Goal: Task Accomplishment & Management: Complete application form

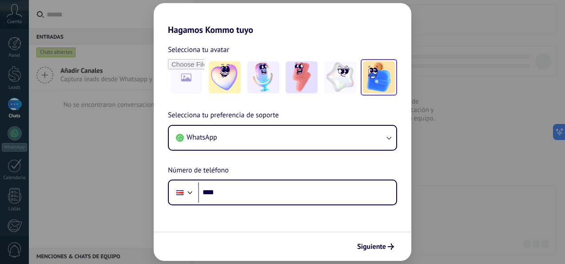
click at [364, 83] on img at bounding box center [379, 77] width 32 height 32
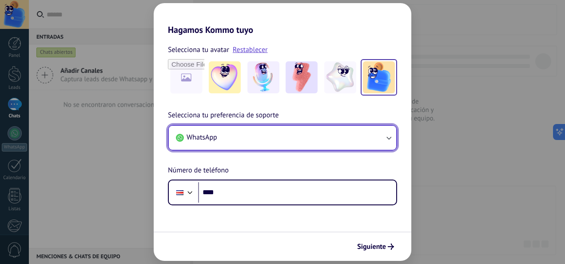
click at [231, 142] on button "WhatsApp" at bounding box center [282, 138] width 227 height 24
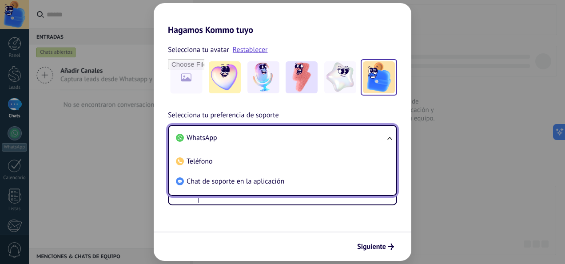
click at [231, 142] on li "WhatsApp" at bounding box center [280, 138] width 217 height 20
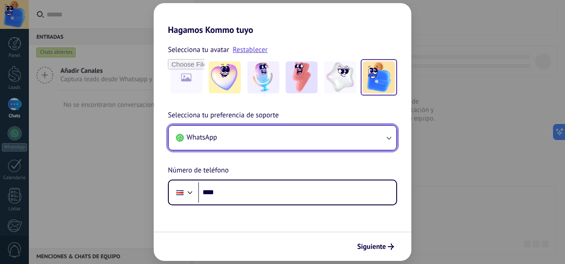
click at [231, 142] on button "WhatsApp" at bounding box center [282, 138] width 227 height 24
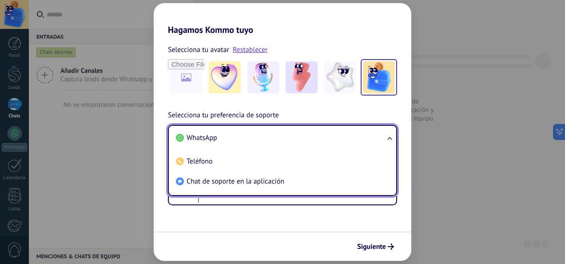
click at [231, 142] on li "WhatsApp" at bounding box center [280, 138] width 217 height 20
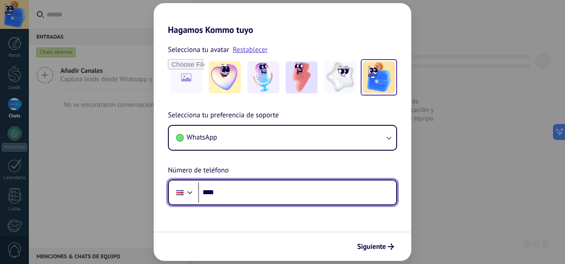
click at [221, 189] on input "****" at bounding box center [297, 192] width 198 height 20
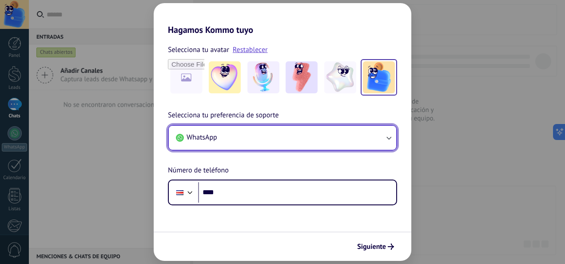
click at [232, 139] on button "WhatsApp" at bounding box center [282, 138] width 227 height 24
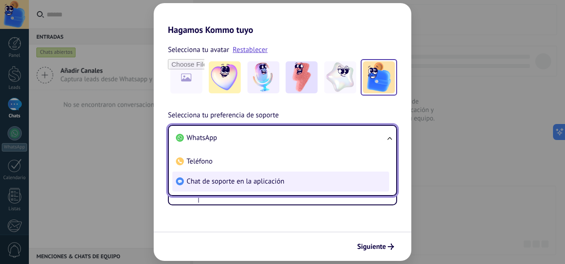
click at [238, 177] on span "Chat de soporte en la aplicación" at bounding box center [235, 181] width 98 height 9
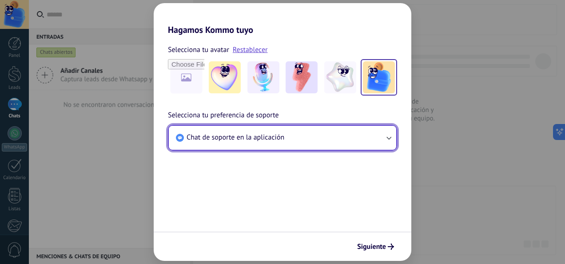
click at [279, 138] on span "Chat de soporte en la aplicación" at bounding box center [235, 137] width 98 height 9
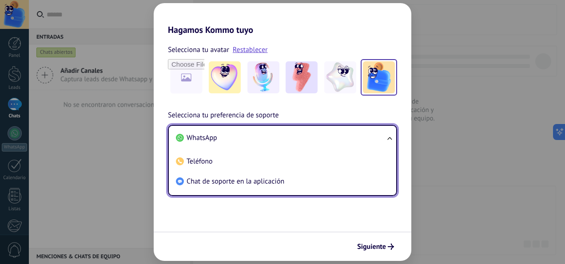
click at [259, 142] on li "WhatsApp" at bounding box center [280, 138] width 217 height 20
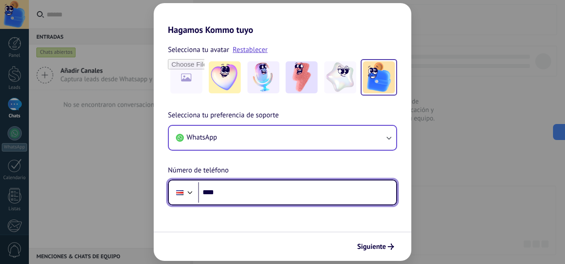
click at [239, 182] on input "****" at bounding box center [297, 192] width 198 height 20
type input "**********"
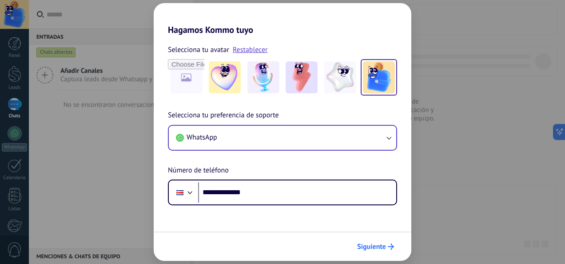
click at [380, 247] on span "Siguiente" at bounding box center [371, 246] width 29 height 6
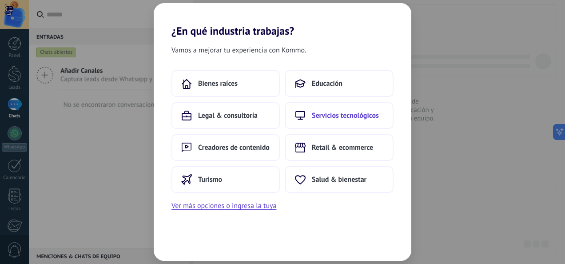
click at [338, 122] on button "Servicios tecnológicos" at bounding box center [339, 115] width 108 height 27
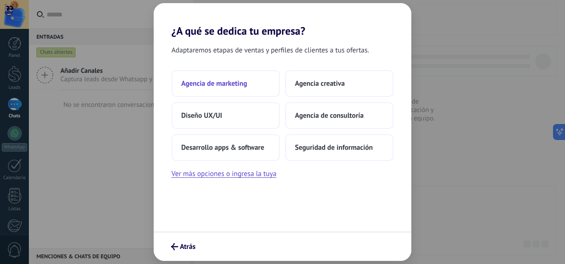
click at [214, 85] on span "Agencia de marketing" at bounding box center [214, 83] width 66 height 9
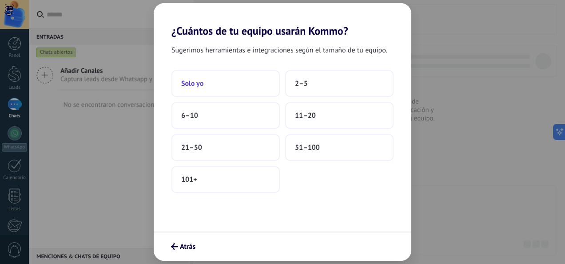
click at [213, 88] on button "Solo yo" at bounding box center [225, 83] width 108 height 27
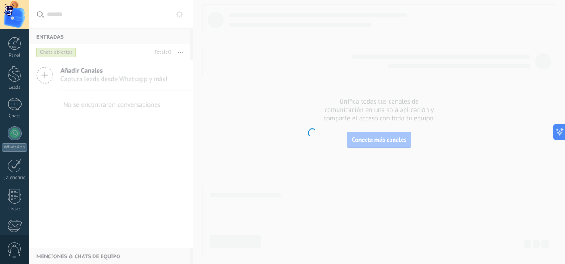
scroll to position [105, 0]
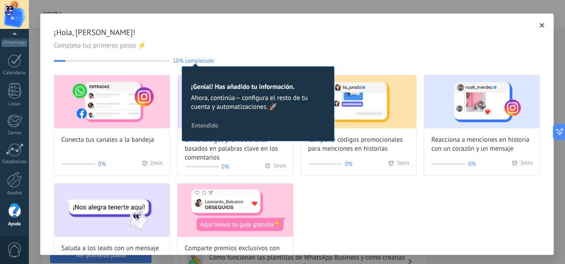
click at [206, 128] on span "Entendido" at bounding box center [204, 125] width 27 height 6
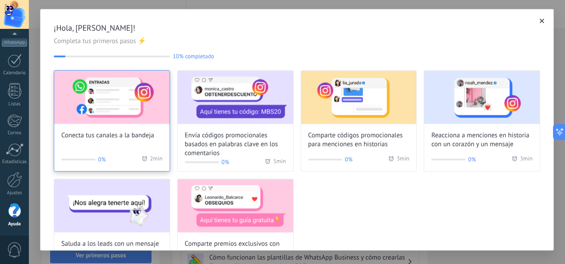
click at [100, 141] on div "Conecta tus canales a la bandeja 0% 2 min" at bounding box center [112, 120] width 116 height 101
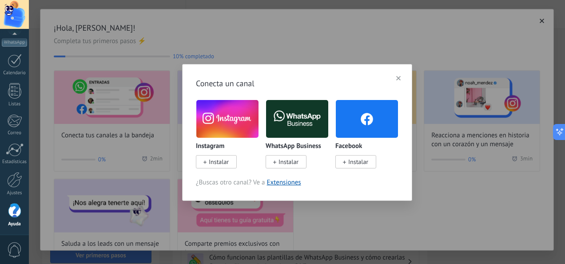
click at [401, 78] on button "button" at bounding box center [398, 77] width 12 height 13
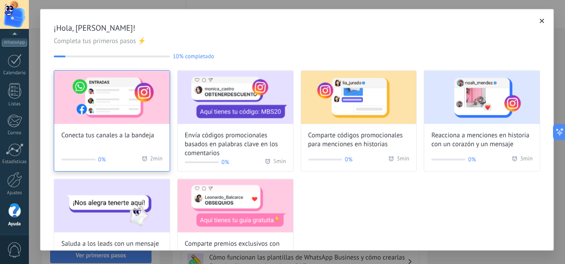
click at [92, 147] on div "Conecta tus canales a la bandeja 0% 2 min" at bounding box center [112, 120] width 116 height 101
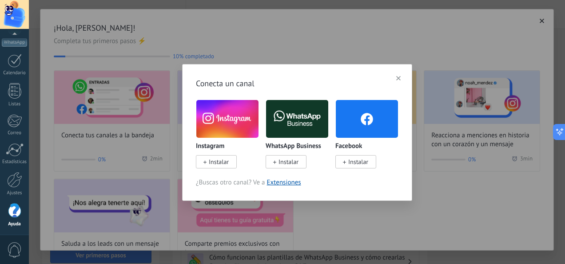
click at [401, 77] on button "button" at bounding box center [398, 77] width 12 height 13
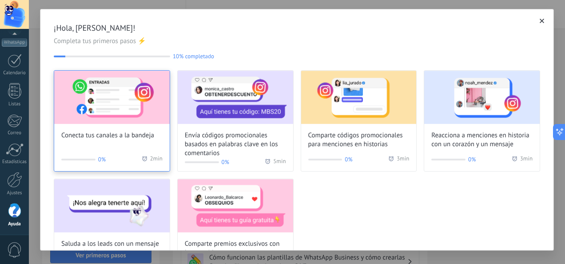
click at [111, 138] on span "Conecta tus canales a la bandeja" at bounding box center [107, 135] width 93 height 9
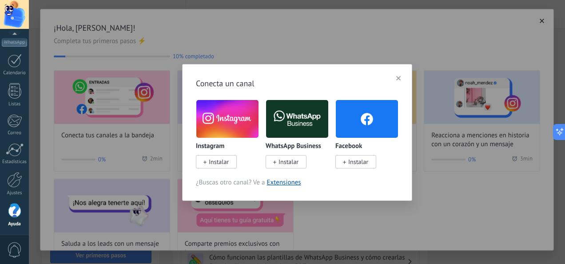
click at [226, 165] on span "Instalar" at bounding box center [219, 162] width 20 height 8
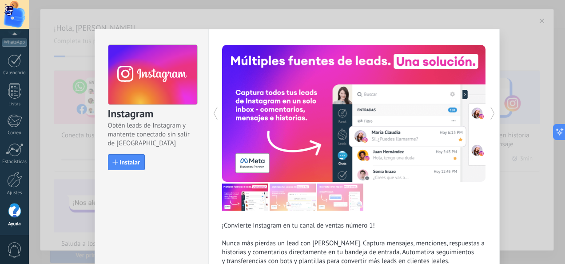
click at [200, 18] on div "Instagram Obtén leads de Instagram y mantente conectado sin salir de Kommo Inst…" at bounding box center [297, 132] width 536 height 264
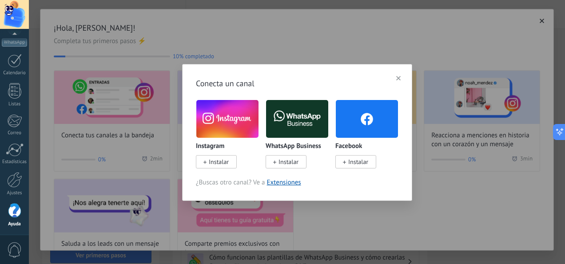
click at [266, 40] on div "Conecta un canal Instagram Instalar WhatsApp Business Instalar Facebook Instala…" at bounding box center [297, 132] width 536 height 264
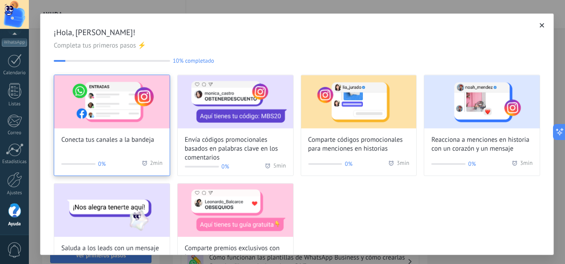
click at [116, 145] on div "Conecta tus canales a la bandeja 0% 2 min" at bounding box center [112, 125] width 116 height 101
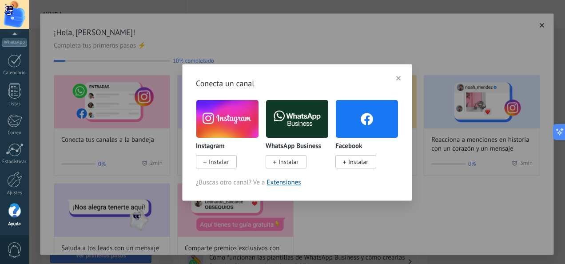
click at [401, 81] on button "button" at bounding box center [398, 77] width 12 height 13
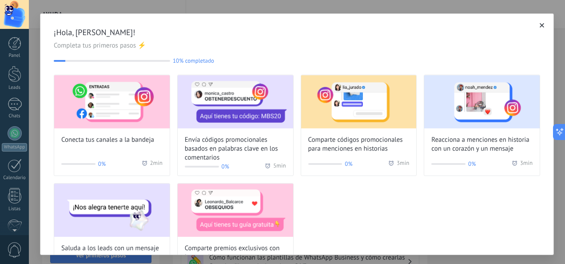
scroll to position [105, 0]
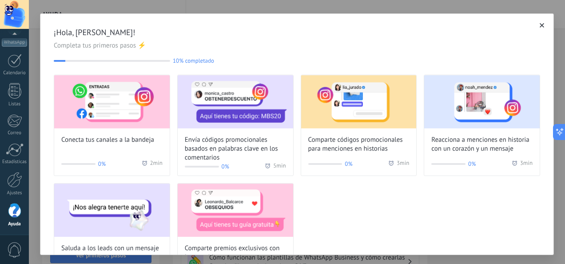
click at [226, 23] on div "¡Hola, Sebastián Gómez! Completa tus primeros pasos ⚡ 10% completado 10 Conecta…" at bounding box center [296, 156] width 513 height 284
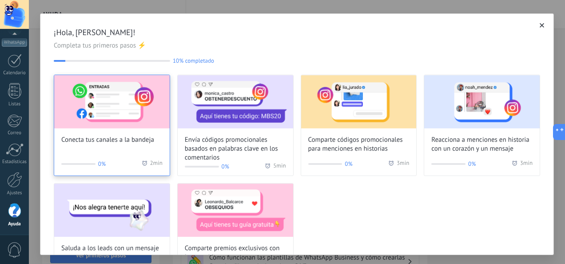
click at [128, 144] on span "Conecta tus canales a la bandeja" at bounding box center [107, 139] width 93 height 9
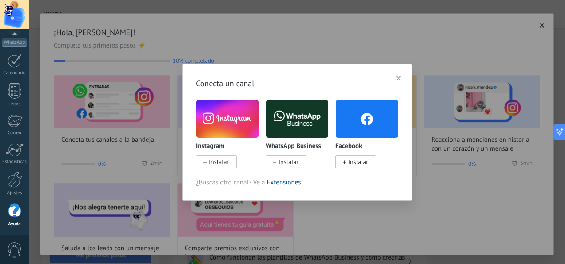
click at [217, 129] on img at bounding box center [227, 119] width 62 height 42
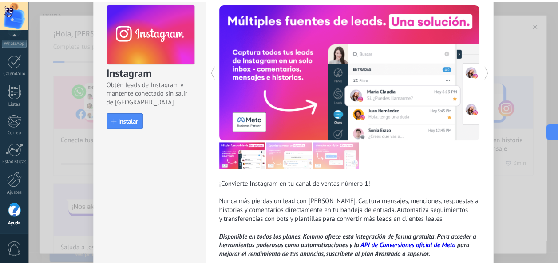
scroll to position [0, 0]
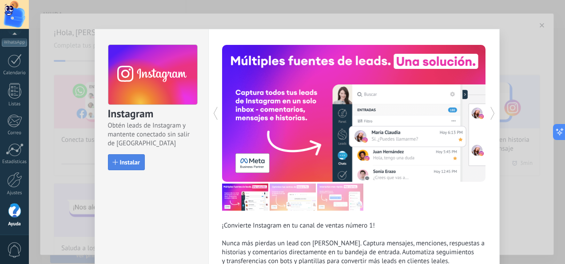
click at [123, 164] on span "Instalar" at bounding box center [130, 162] width 20 height 6
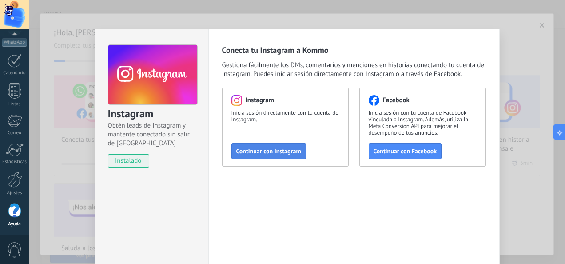
click at [284, 151] on span "Continuar con Instagram" at bounding box center [268, 151] width 65 height 6
click at [265, 16] on div "Instagram Obtén leads de Instagram y mantente conectado sin salir de Kommo inst…" at bounding box center [297, 132] width 536 height 264
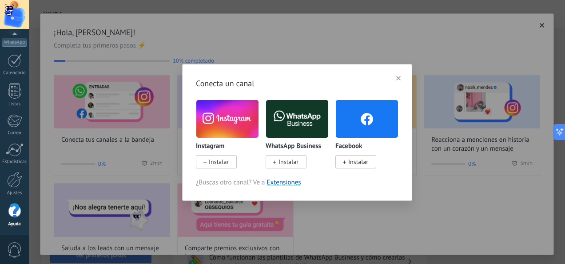
click at [396, 79] on button "button" at bounding box center [398, 77] width 12 height 13
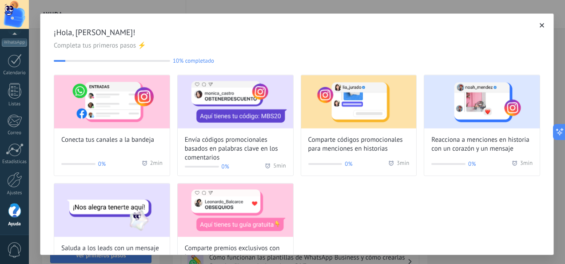
click at [540, 25] on icon "button" at bounding box center [542, 25] width 4 height 4
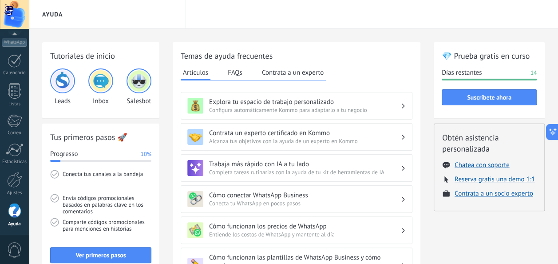
click at [243, 68] on button "FAQs" at bounding box center [235, 72] width 19 height 13
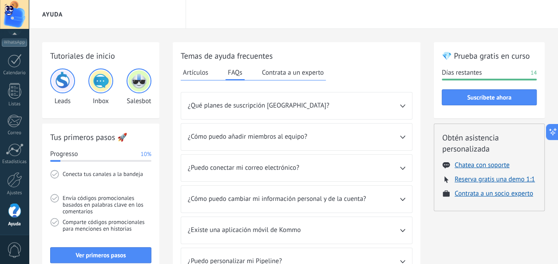
click at [198, 76] on button "Artículos" at bounding box center [196, 72] width 30 height 13
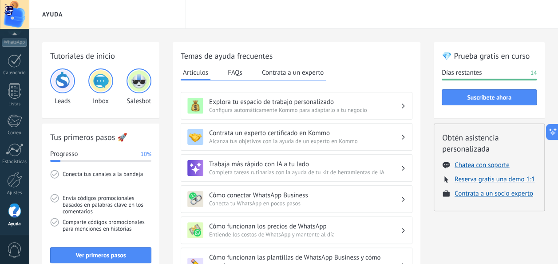
click at [283, 75] on button "Contrata a un experto" at bounding box center [293, 72] width 66 height 13
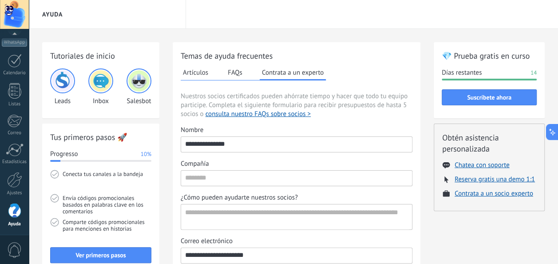
click at [232, 74] on button "FAQs" at bounding box center [235, 72] width 19 height 13
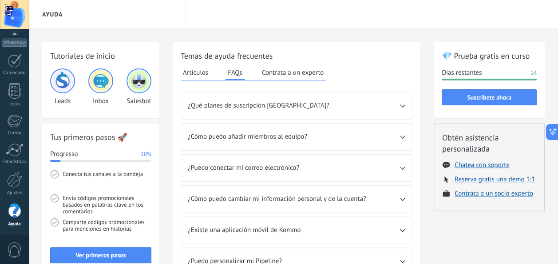
click at [197, 75] on button "Artículos" at bounding box center [196, 72] width 30 height 13
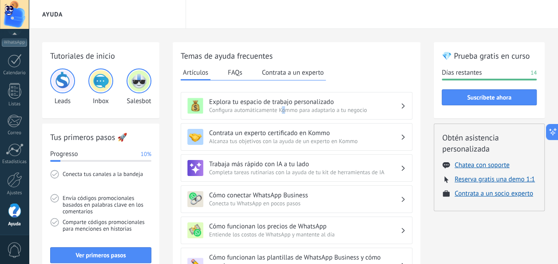
click at [284, 108] on span "Configura automáticamente Kommo para adaptarlo a tu negocio" at bounding box center [304, 110] width 191 height 8
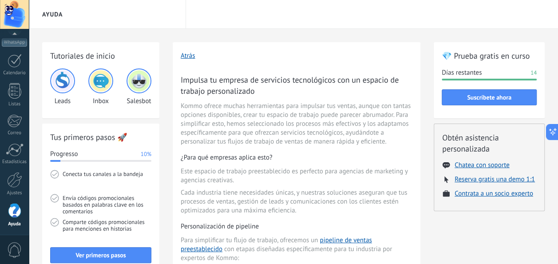
click at [189, 60] on button "Atrás" at bounding box center [188, 56] width 15 height 8
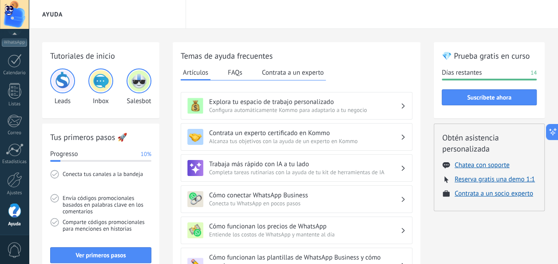
click at [303, 103] on h3 "Explora tu espacio de trabajo personalizado" at bounding box center [304, 102] width 191 height 8
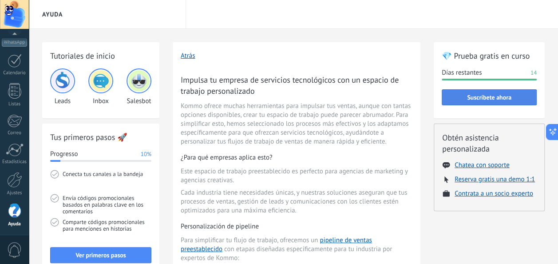
click at [472, 102] on button "Suscríbete ahora" at bounding box center [489, 97] width 95 height 16
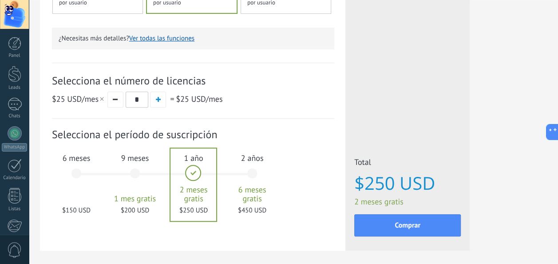
scroll to position [305, 0]
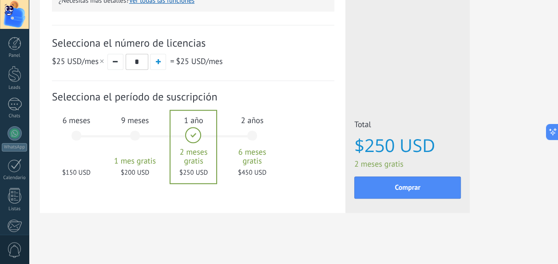
click at [75, 134] on div "6 meses $150 USD" at bounding box center [76, 139] width 48 height 63
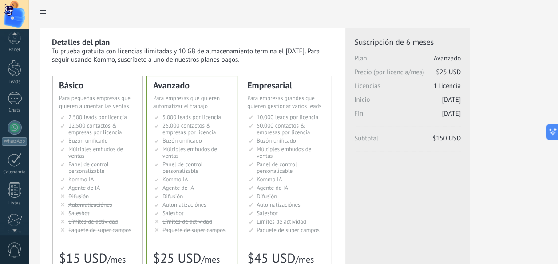
scroll to position [0, 0]
click at [16, 50] on div at bounding box center [14, 43] width 13 height 13
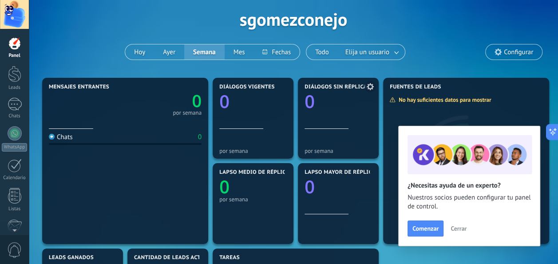
scroll to position [44, 0]
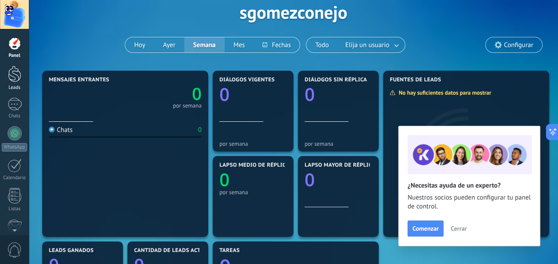
click at [14, 76] on div at bounding box center [14, 74] width 13 height 16
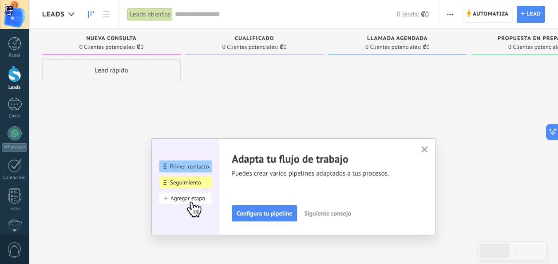
click at [430, 152] on button "button" at bounding box center [424, 150] width 11 height 12
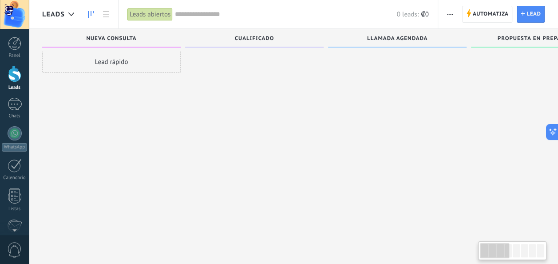
scroll to position [8, 0]
click at [17, 100] on div at bounding box center [15, 104] width 14 height 13
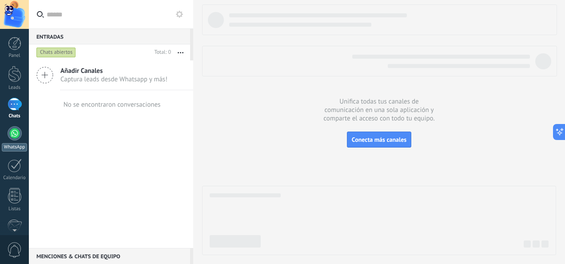
click at [15, 136] on div at bounding box center [15, 133] width 14 height 14
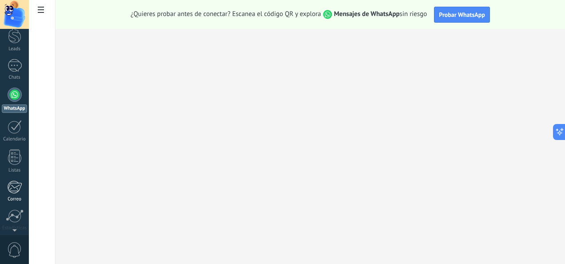
scroll to position [89, 0]
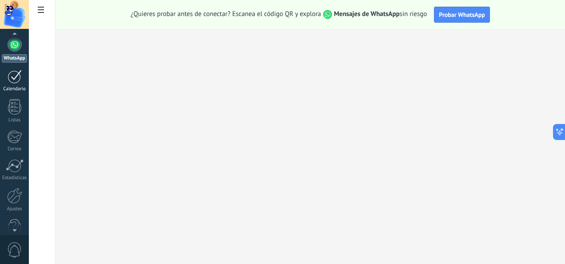
click at [12, 80] on div at bounding box center [15, 77] width 14 height 14
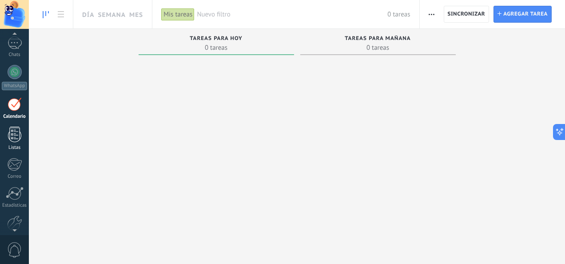
scroll to position [70, 0]
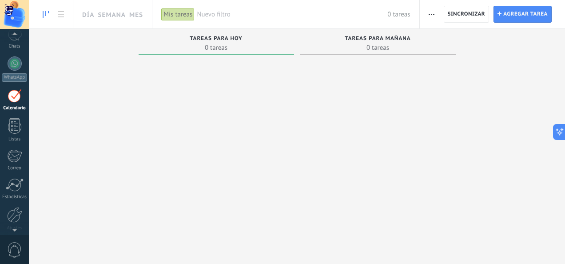
click at [245, 127] on div at bounding box center [216, 150] width 155 height 183
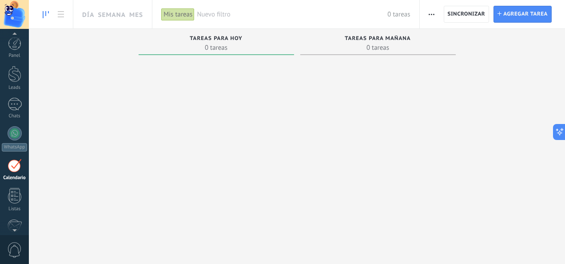
scroll to position [105, 0]
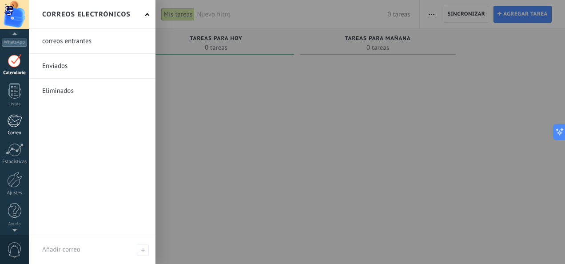
click at [16, 123] on div at bounding box center [14, 120] width 15 height 13
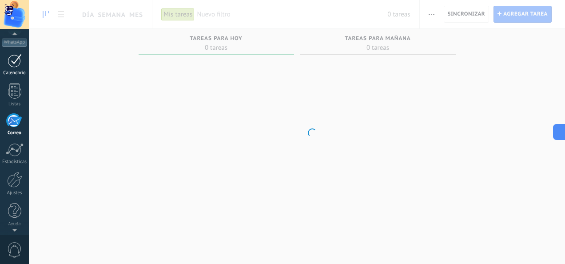
scroll to position [86, 0]
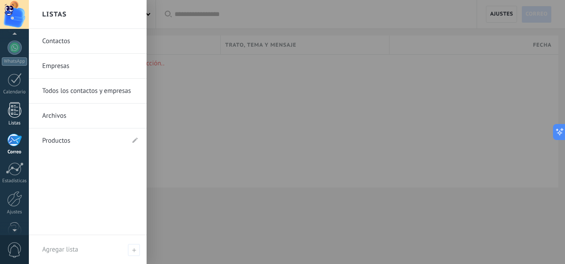
click at [12, 105] on div at bounding box center [14, 110] width 13 height 16
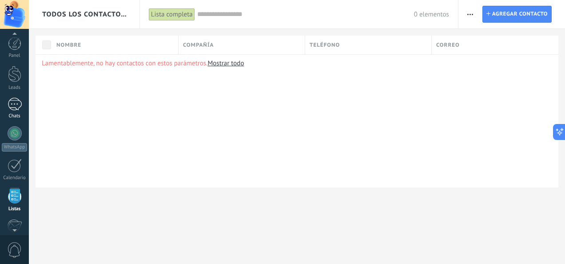
click at [17, 101] on div at bounding box center [15, 104] width 14 height 13
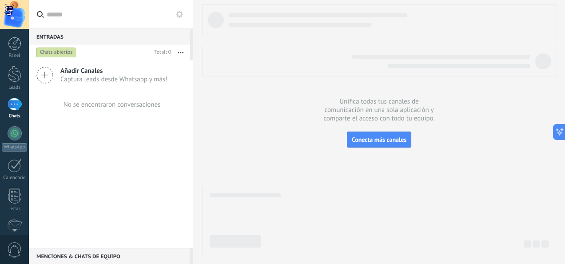
click at [48, 74] on icon at bounding box center [44, 75] width 17 height 17
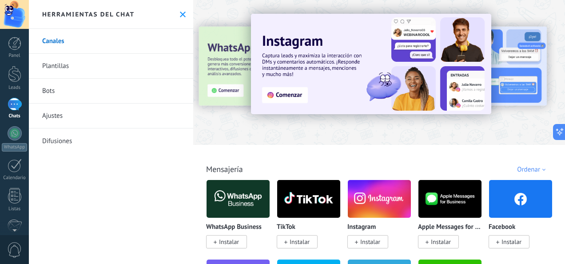
click at [180, 16] on icon at bounding box center [183, 15] width 6 height 6
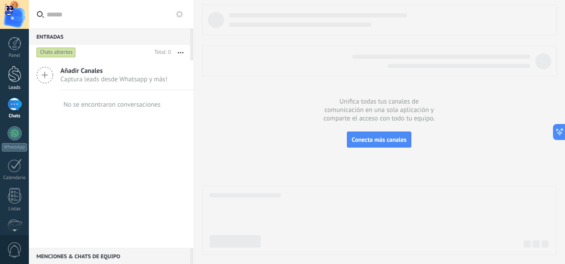
click at [13, 75] on div at bounding box center [14, 74] width 13 height 16
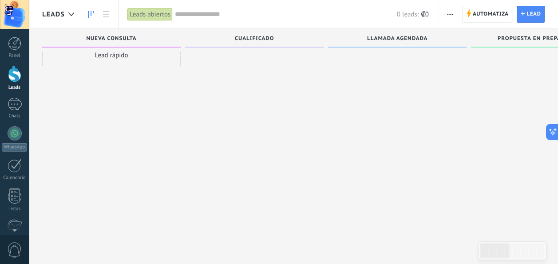
click at [325, 121] on div "Cualificado 0 Clientes potenciales: ₡0" at bounding box center [256, 103] width 143 height 178
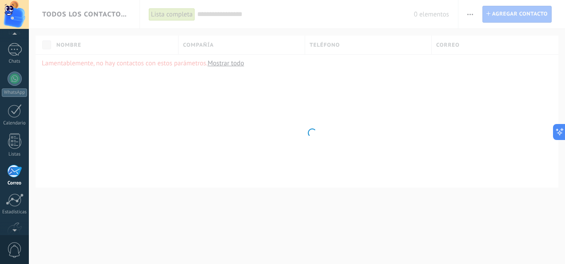
scroll to position [86, 0]
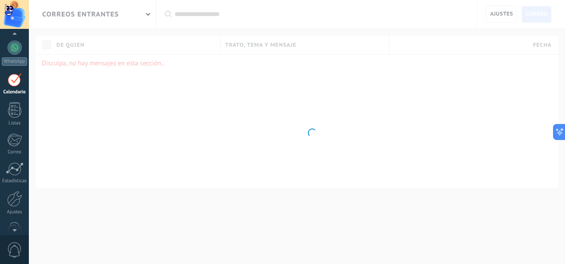
scroll to position [25, 0]
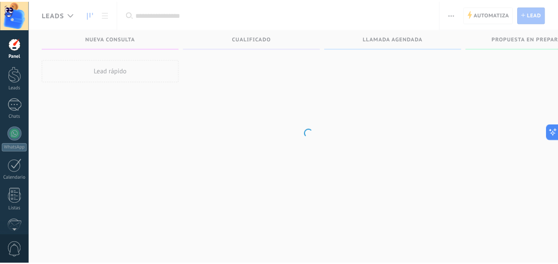
scroll to position [15, 0]
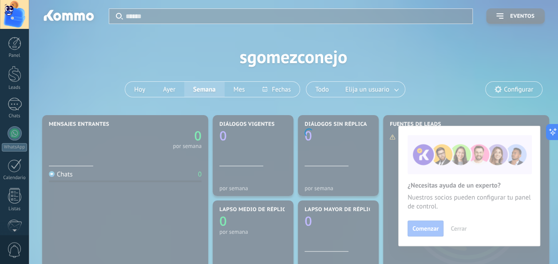
scroll to position [105, 0]
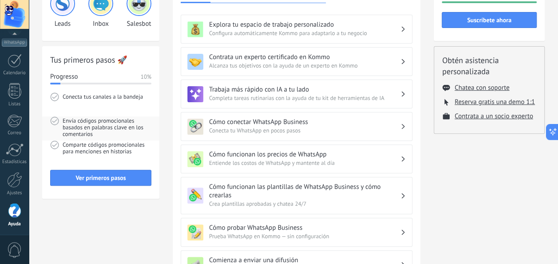
scroll to position [44, 0]
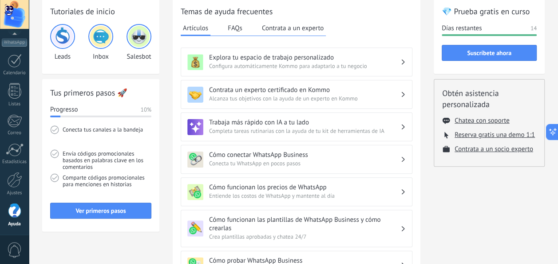
click at [69, 42] on img at bounding box center [62, 36] width 21 height 21
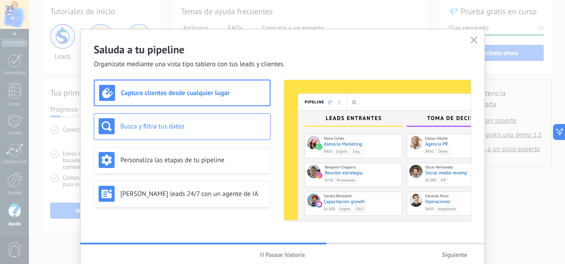
click at [218, 129] on h3 "Busca y filtra tus datos" at bounding box center [192, 126] width 145 height 8
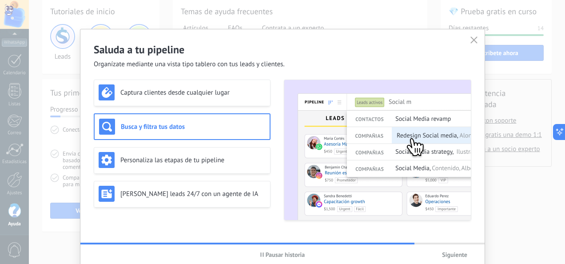
click at [284, 254] on span "Pausar historia" at bounding box center [286, 254] width 40 height 6
click at [182, 163] on h3 "Personaliza las etapas de tu pipeline" at bounding box center [192, 160] width 145 height 8
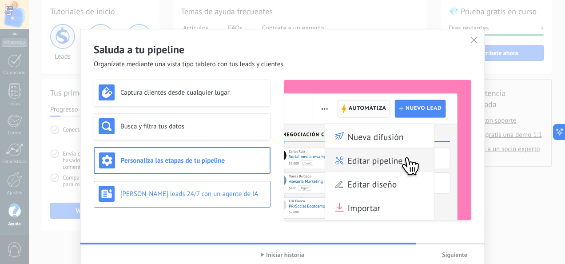
click at [195, 191] on h3 "Genera leads 24/7 con un agente de IA" at bounding box center [192, 194] width 145 height 8
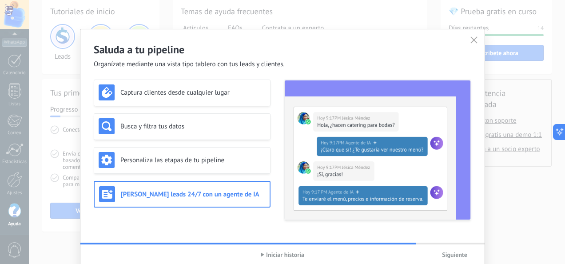
click at [287, 252] on span "Iniciar historia" at bounding box center [285, 254] width 38 height 6
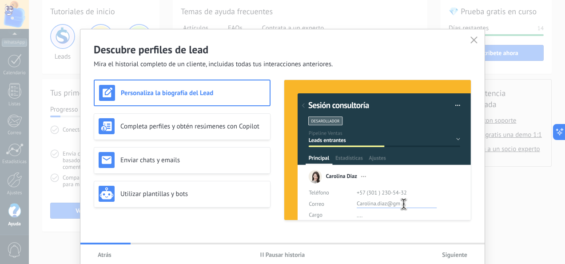
click at [290, 254] on span "Pausar historia" at bounding box center [286, 254] width 40 height 6
click at [273, 251] on span "Iniciar historia" at bounding box center [285, 254] width 38 height 6
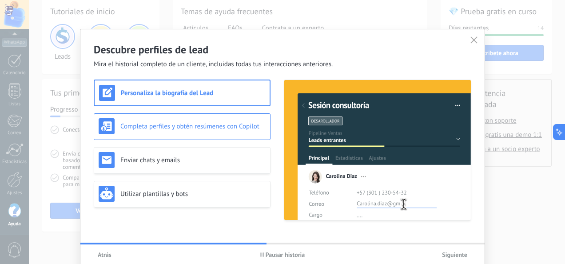
click at [205, 122] on h3 "Completa perfiles y obtén resúmenes con Copilot" at bounding box center [192, 126] width 145 height 8
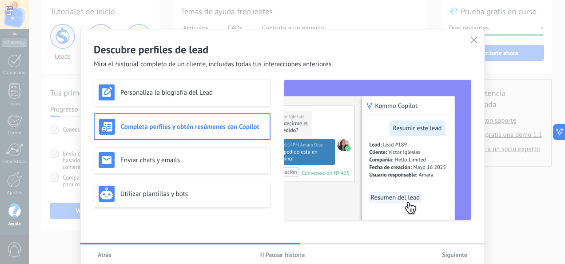
click at [287, 251] on span "Pausar historia" at bounding box center [286, 254] width 40 height 6
click at [178, 166] on div "Enviar chats y emails" at bounding box center [182, 160] width 167 height 16
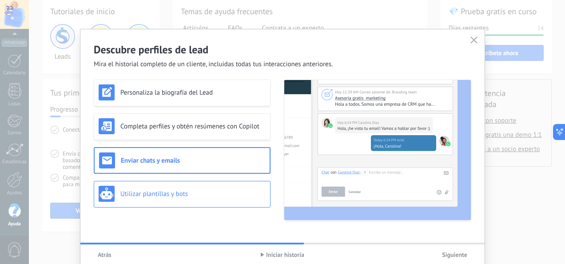
click at [186, 185] on div "Utilizar plantillas y bots" at bounding box center [182, 194] width 177 height 27
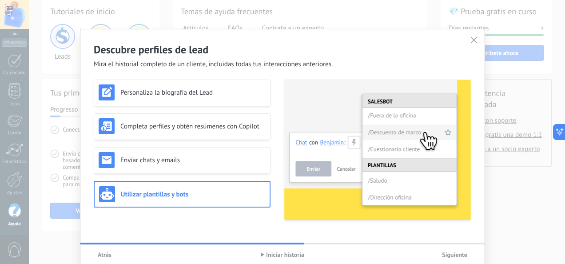
click at [288, 255] on span "Iniciar historia" at bounding box center [285, 254] width 38 height 6
click at [463, 256] on span "Siguiente" at bounding box center [454, 254] width 25 height 6
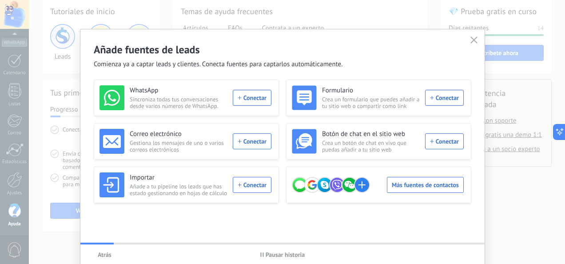
click at [282, 253] on span "Pausar historia" at bounding box center [286, 254] width 40 height 6
click at [473, 44] on span "button" at bounding box center [473, 40] width 7 height 8
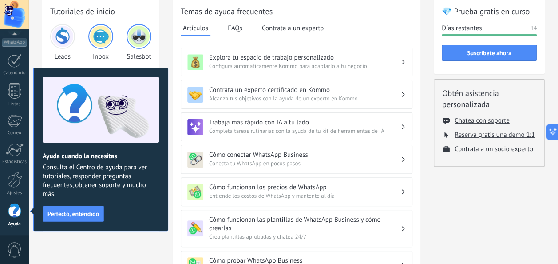
click at [110, 36] on img at bounding box center [100, 36] width 21 height 21
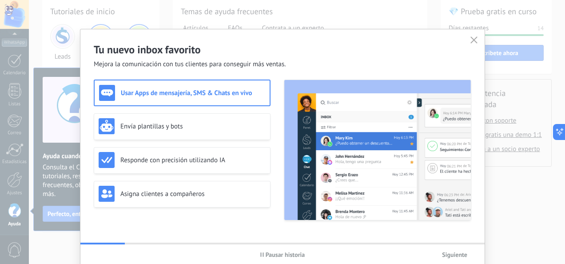
drag, startPoint x: 278, startPoint y: 257, endPoint x: 272, endPoint y: 250, distance: 9.4
click at [278, 257] on span "Pausar historia" at bounding box center [286, 254] width 40 height 6
click at [184, 118] on div "Envía plantillas y bots" at bounding box center [182, 126] width 167 height 16
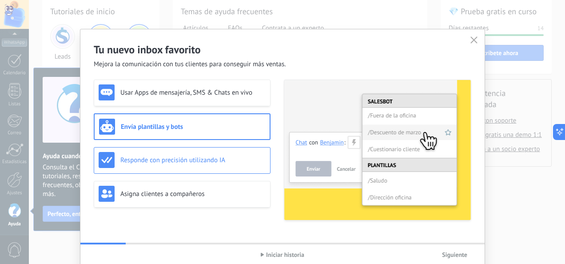
click at [199, 151] on div "Responde con precisión utilizando IA" at bounding box center [182, 160] width 177 height 27
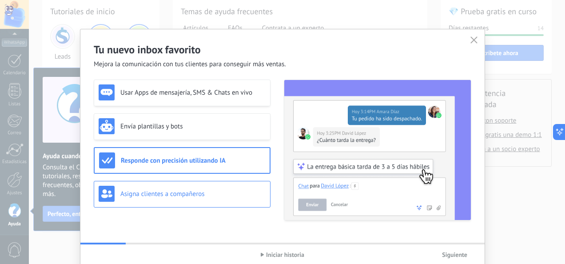
click at [232, 198] on div "Asigna clientes a compañeros" at bounding box center [182, 194] width 167 height 16
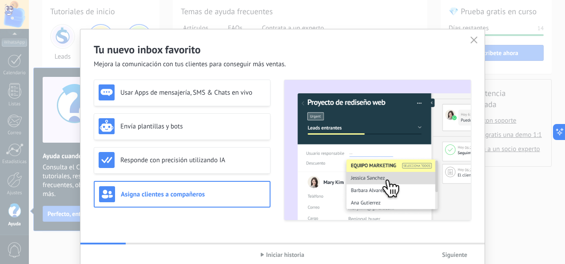
click at [288, 257] on span "Iniciar historia" at bounding box center [285, 254] width 38 height 6
click at [447, 257] on span "Siguiente" at bounding box center [454, 254] width 25 height 6
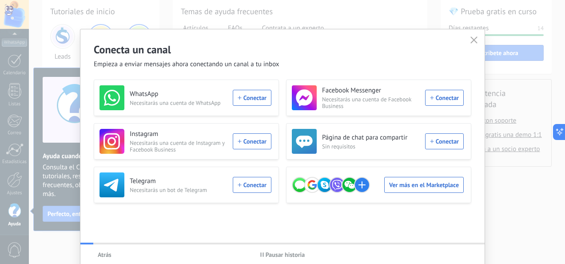
click at [297, 254] on span "Pausar historia" at bounding box center [286, 254] width 40 height 6
click at [468, 38] on button "button" at bounding box center [474, 40] width 12 height 12
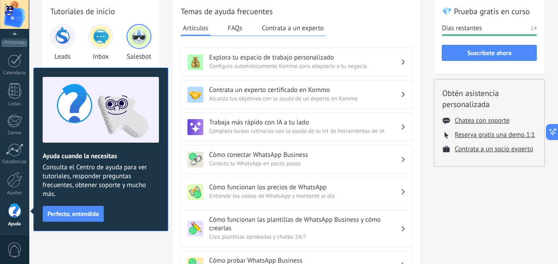
click at [136, 39] on img at bounding box center [138, 36] width 21 height 21
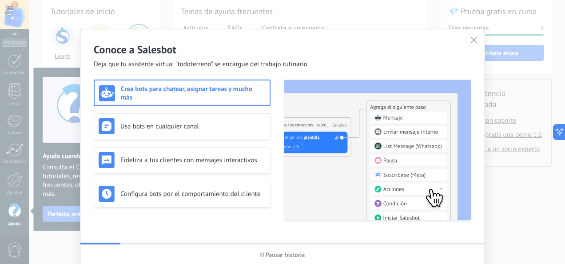
click at [277, 253] on span "Pausar historia" at bounding box center [286, 254] width 40 height 6
click at [184, 121] on div "Usa bots en cualquier canal" at bounding box center [182, 126] width 167 height 16
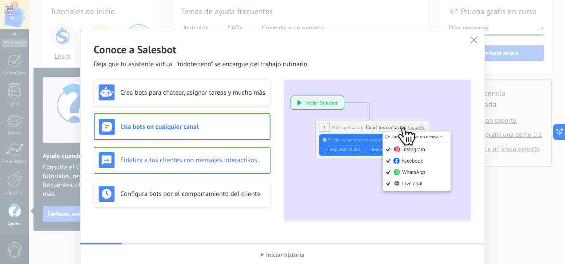
click at [191, 160] on h3 "Fideliza a tus clientes con mensajes interactivos" at bounding box center [192, 160] width 145 height 8
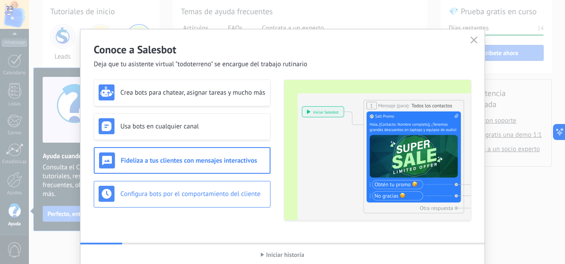
click at [179, 192] on h3 "Configura bots por el comportamiento del cliente" at bounding box center [192, 194] width 145 height 8
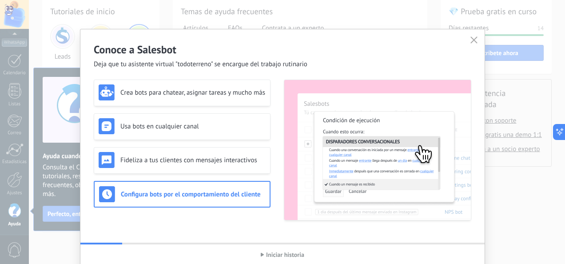
click at [475, 44] on button "button" at bounding box center [474, 40] width 12 height 12
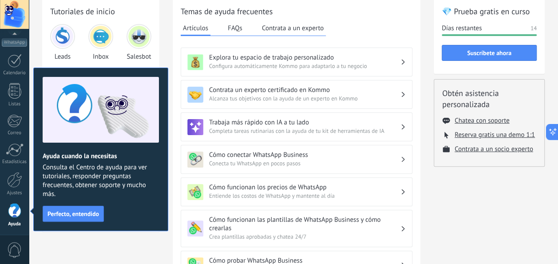
click at [83, 208] on button "Perfecto, entendido" at bounding box center [73, 214] width 61 height 16
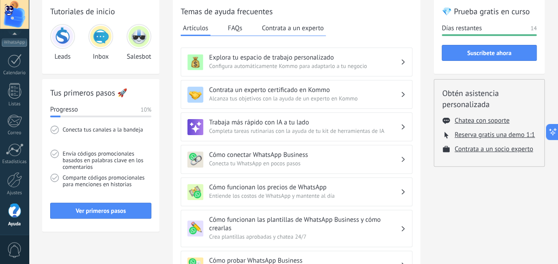
click at [239, 29] on button "FAQs" at bounding box center [235, 27] width 19 height 13
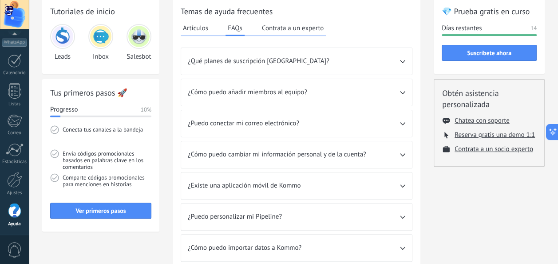
click at [196, 30] on button "Artículos" at bounding box center [196, 27] width 30 height 13
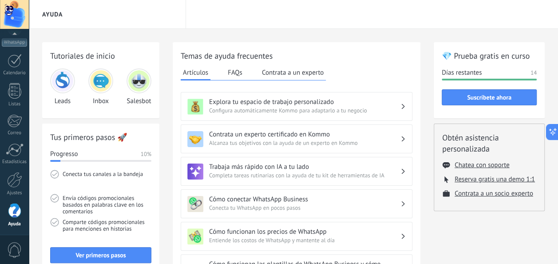
click at [235, 106] on span "Configura automáticamente Kommo para adaptarlo a tu negocio" at bounding box center [304, 110] width 191 height 9
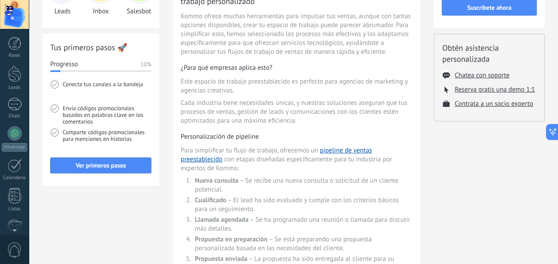
scroll to position [44, 0]
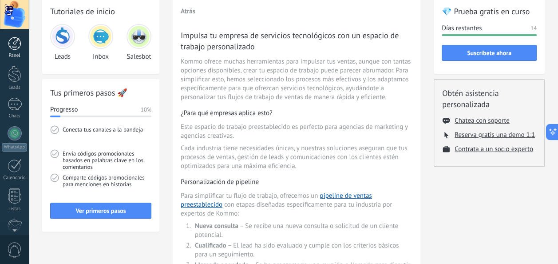
click at [15, 56] on div "Panel" at bounding box center [15, 56] width 26 height 6
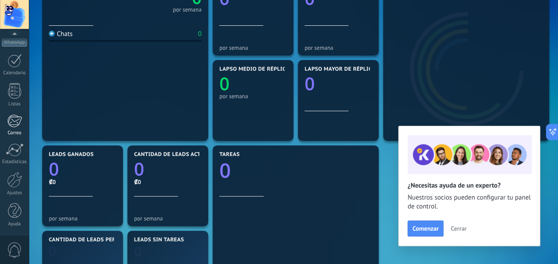
scroll to position [222, 0]
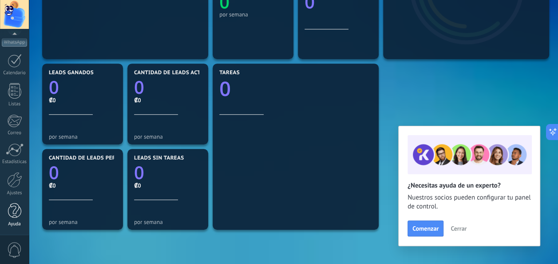
click at [18, 209] on div at bounding box center [14, 211] width 13 height 16
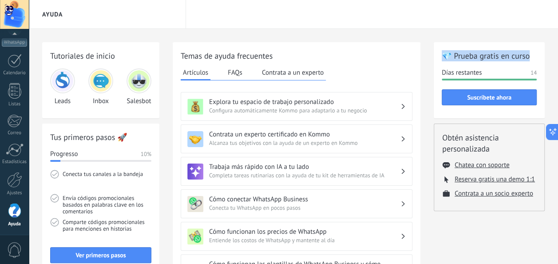
drag, startPoint x: 441, startPoint y: 55, endPoint x: 530, endPoint y: 52, distance: 89.3
click at [530, 52] on div "💎 Prueba gratis en curso Días restantes 14 Suscríbete ahora" at bounding box center [489, 80] width 111 height 76
drag, startPoint x: 530, startPoint y: 52, endPoint x: 528, endPoint y: 66, distance: 14.9
click at [528, 66] on div "💎 Prueba gratis en curso Días restantes 14 Suscríbete ahora" at bounding box center [489, 80] width 111 height 76
drag, startPoint x: 515, startPoint y: 58, endPoint x: 445, endPoint y: 59, distance: 69.3
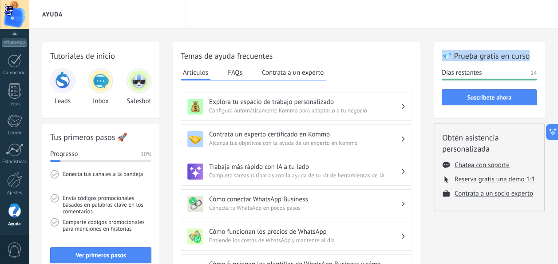
click at [445, 59] on h2 "💎 Prueba gratis en curso" at bounding box center [489, 55] width 95 height 11
drag, startPoint x: 445, startPoint y: 59, endPoint x: 428, endPoint y: 148, distance: 91.4
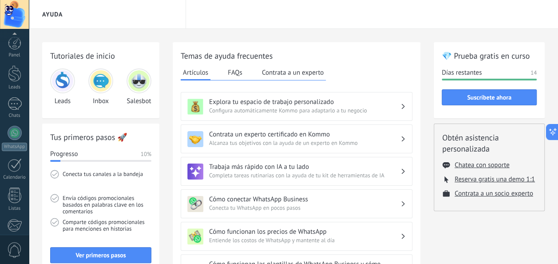
scroll to position [105, 0]
